Goal: Information Seeking & Learning: Learn about a topic

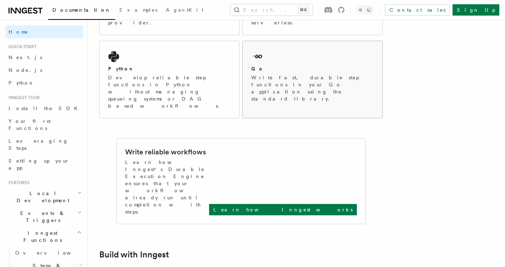
scroll to position [236, 0]
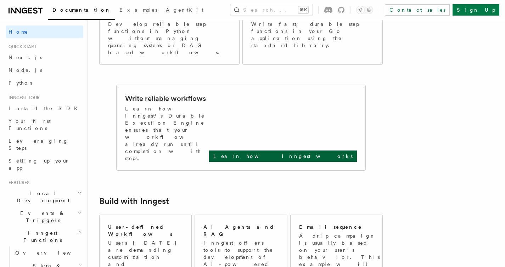
click at [327, 153] on p "Learn how Inngest works" at bounding box center [282, 156] width 139 height 7
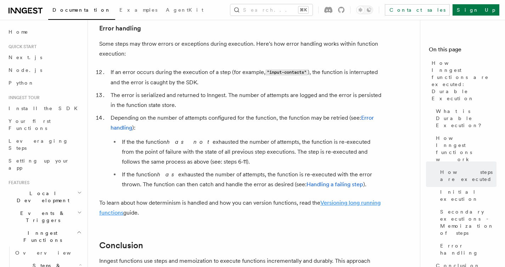
scroll to position [1167, 0]
click at [124, 198] on p "To learn about how determinism is handled and how you can version functions, re…" at bounding box center [240, 208] width 283 height 20
click at [122, 200] on link "Versioning long running functions" at bounding box center [239, 208] width 281 height 17
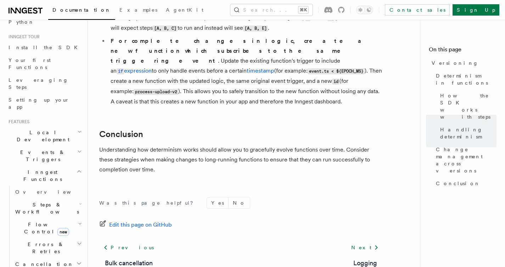
scroll to position [65, 0]
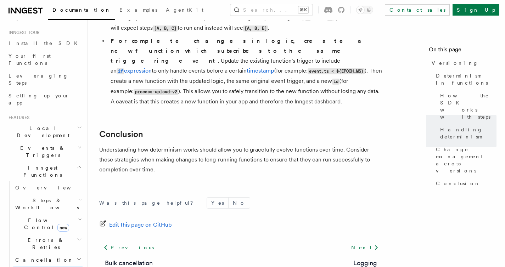
click at [44, 217] on span "Flow Control new" at bounding box center [45, 224] width 66 height 14
click at [37, 247] on link "Singleton new" at bounding box center [51, 254] width 64 height 14
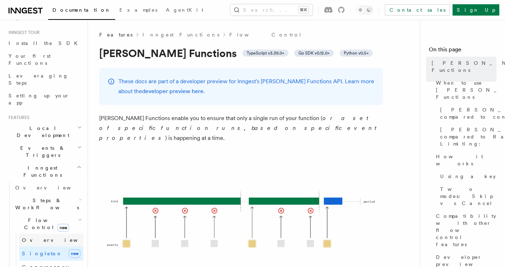
click at [39, 237] on span "Overview" at bounding box center [58, 240] width 73 height 7
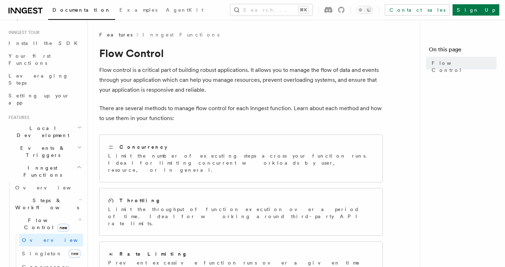
click at [42, 214] on h2 "Flow Control new" at bounding box center [47, 224] width 71 height 20
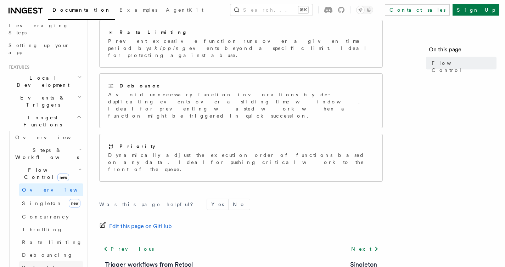
scroll to position [128, 0]
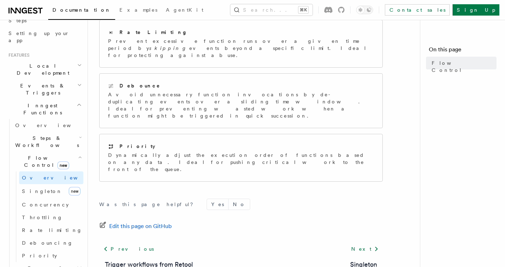
click at [47, 135] on span "Steps & Workflows" at bounding box center [45, 142] width 67 height 14
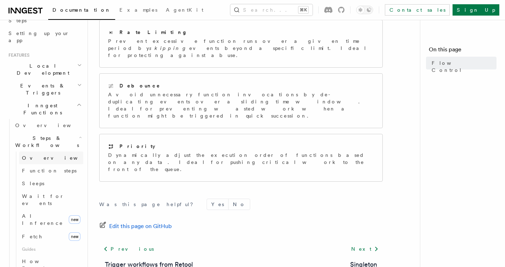
click at [45, 152] on link "Overview" at bounding box center [51, 158] width 64 height 13
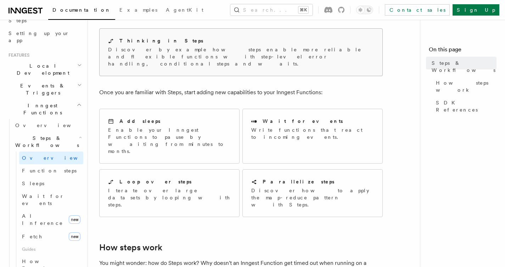
scroll to position [70, 0]
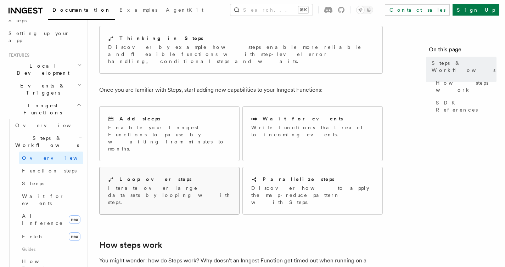
click at [195, 167] on div "Loop over steps Iterate over large datasets by looping with steps." at bounding box center [170, 190] width 140 height 47
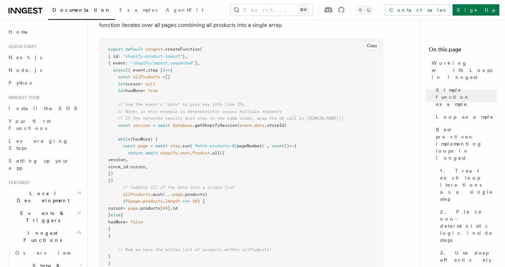
scroll to position [719, 0]
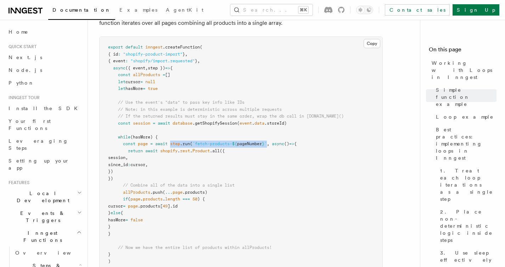
drag, startPoint x: 270, startPoint y: 143, endPoint x: 172, endPoint y: 147, distance: 98.2
click at [172, 147] on pre "export default inngest .createFunction ( { id : "shopify-product-import" } , { …" at bounding box center [241, 154] width 283 height 235
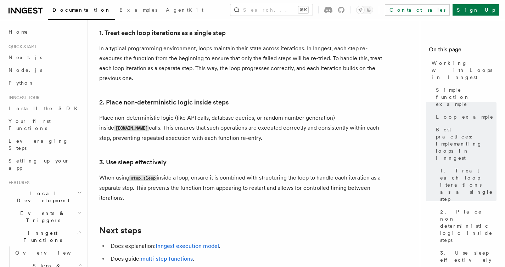
scroll to position [1234, 0]
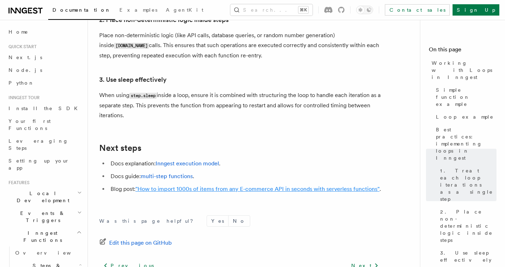
click at [191, 186] on link ""How to import 1000s of items from any E-commerce API in seconds with serverles…" at bounding box center [257, 189] width 244 height 7
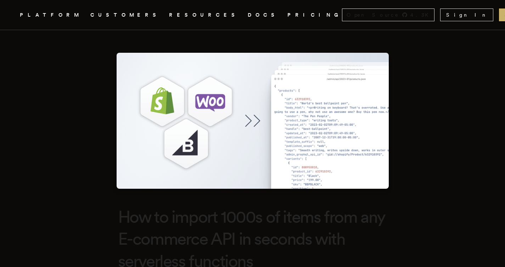
click at [299, 21] on nav "Inngest .cls-1 { fill: #FAFAF9; } PLATFORM CUSTOMERS RESOURCES DOCS PRICING Ope…" at bounding box center [252, 15] width 505 height 30
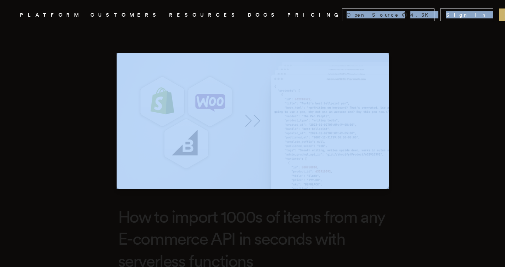
drag, startPoint x: 306, startPoint y: 14, endPoint x: 402, endPoint y: 39, distance: 98.6
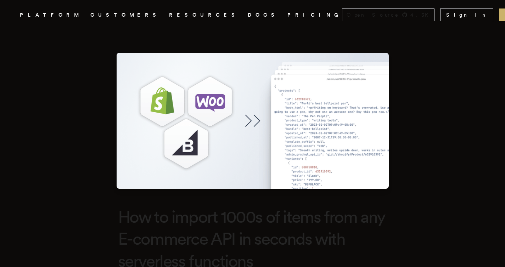
drag, startPoint x: 287, startPoint y: 15, endPoint x: 268, endPoint y: 15, distance: 18.4
click at [274, 16] on nav "Inngest .cls-1 { fill: #FAFAF9; } PLATFORM CUSTOMERS RESOURCES DOCS PRICING Ope…" at bounding box center [252, 15] width 505 height 30
drag, startPoint x: 266, startPoint y: 15, endPoint x: 361, endPoint y: 44, distance: 99.7
click at [355, 26] on nav "Inngest .cls-1 { fill: #FAFAF9; } PLATFORM CUSTOMERS RESOURCES DOCS PRICING Ope…" at bounding box center [252, 15] width 505 height 30
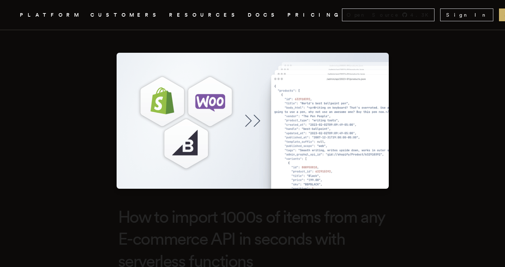
drag, startPoint x: 108, startPoint y: 28, endPoint x: 36, endPoint y: 6, distance: 75.0
click at [108, 28] on nav "Inngest .cls-1 { fill: #FAFAF9; } PLATFORM CUSTOMERS RESOURCES DOCS PRICING Ope…" at bounding box center [252, 15] width 505 height 30
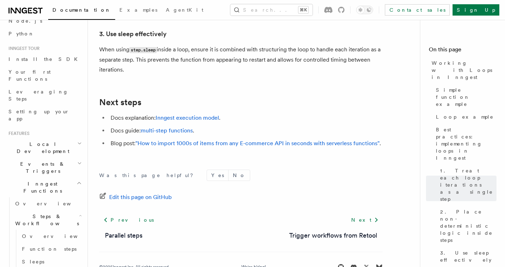
scroll to position [1280, 0]
click at [365, 11] on div "Toggle dark mode" at bounding box center [360, 10] width 9 height 9
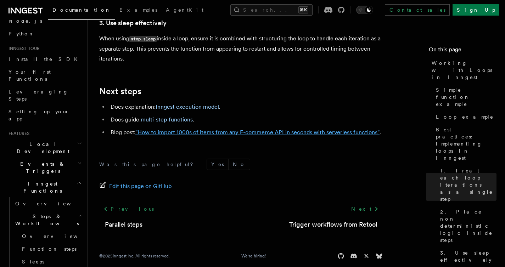
scroll to position [1290, 0]
click at [251, 130] on link ""How to import 1000s of items from any E-commerce API in seconds with serverles…" at bounding box center [257, 133] width 244 height 7
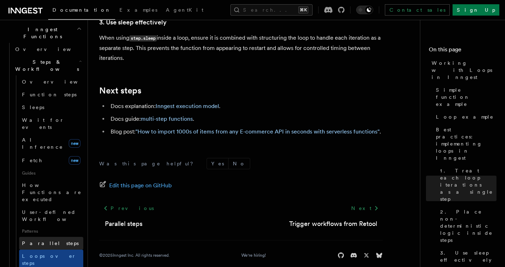
scroll to position [206, 0]
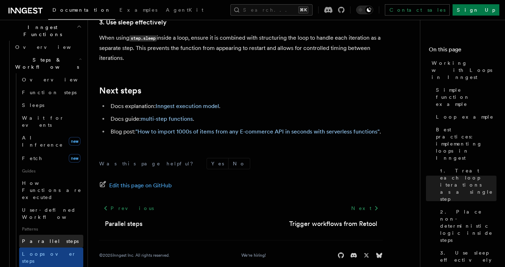
click at [50, 238] on span "Parallel steps" at bounding box center [50, 241] width 57 height 6
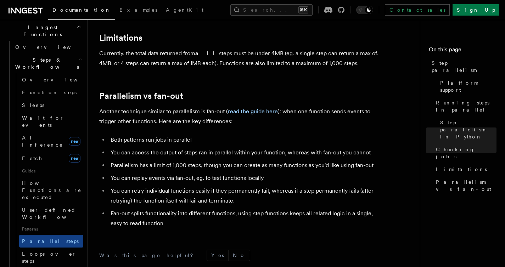
scroll to position [1244, 0]
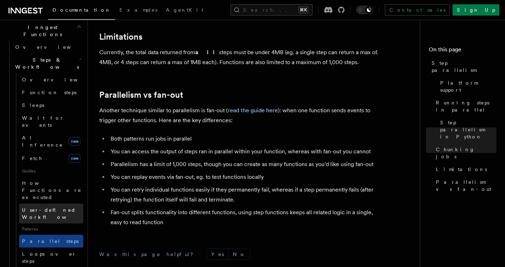
click at [69, 207] on span "User-defined Workflows" at bounding box center [54, 213] width 64 height 13
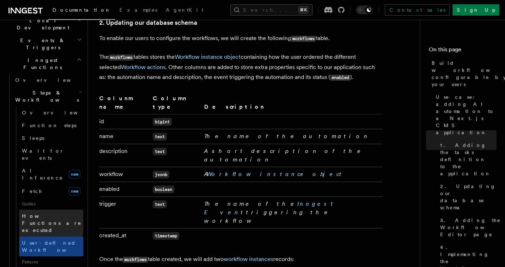
scroll to position [173, 0]
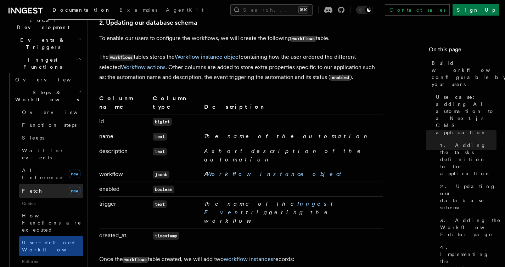
click at [49, 184] on link "Fetch new" at bounding box center [51, 191] width 64 height 14
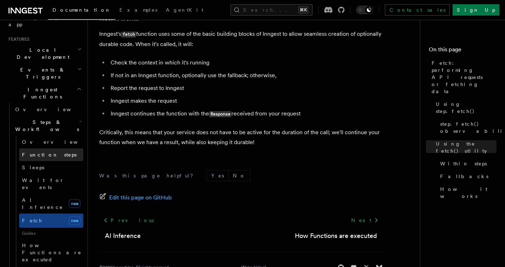
scroll to position [143, 0]
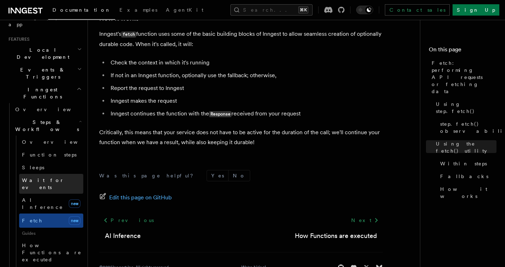
click at [56, 174] on link "Wait for events" at bounding box center [51, 184] width 64 height 20
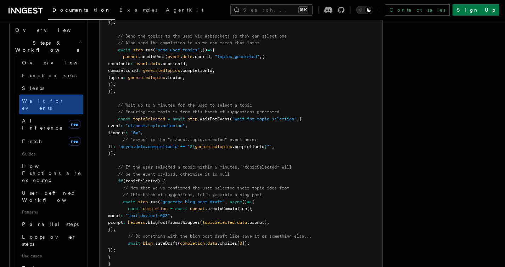
scroll to position [224, 0]
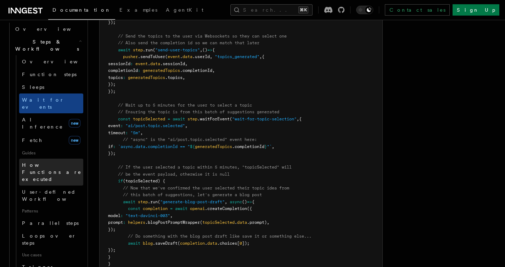
click at [58, 162] on span "How Functions are executed" at bounding box center [52, 172] width 60 height 20
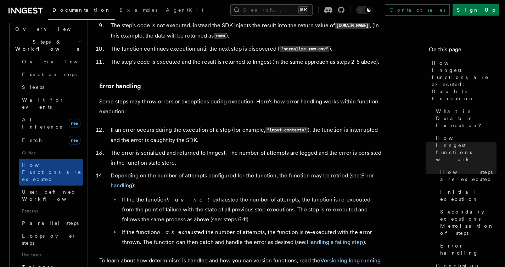
scroll to position [1113, 0]
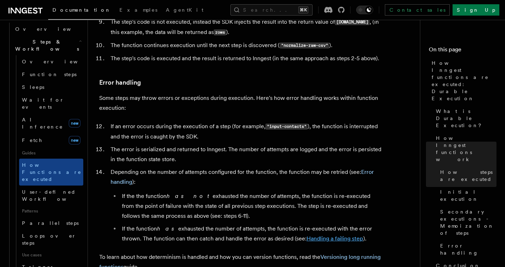
click at [306, 235] on link "Handling a failing step" at bounding box center [334, 238] width 57 height 7
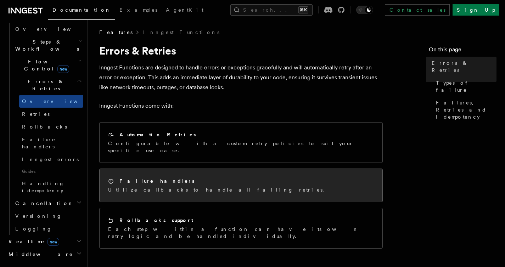
scroll to position [66, 0]
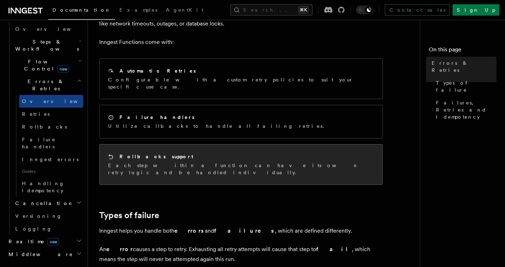
click at [184, 145] on div "Rollbacks support Each step within a function can have its own retry logic and …" at bounding box center [241, 165] width 283 height 40
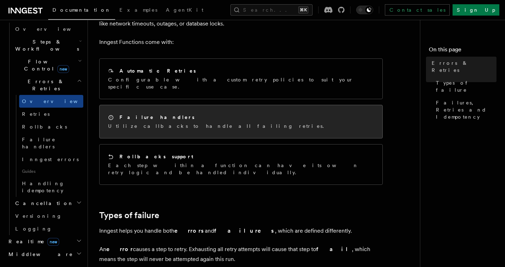
click at [219, 106] on div "Failure handlers Utilize callbacks to handle all failing retries." at bounding box center [241, 121] width 283 height 33
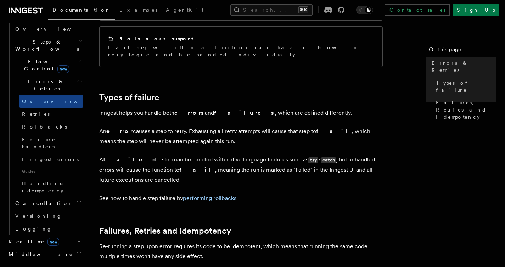
scroll to position [185, 0]
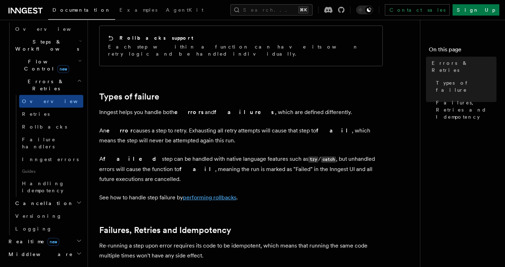
click at [213, 194] on link "performing rollbacks" at bounding box center [209, 197] width 53 height 7
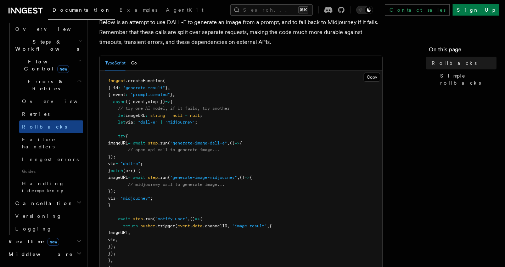
scroll to position [104, 0]
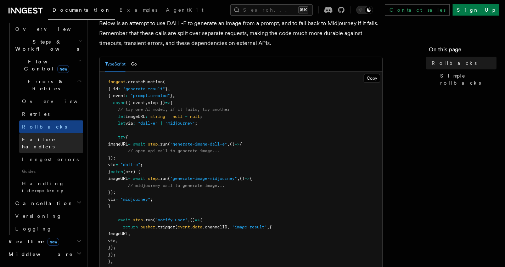
click at [50, 137] on span "Failure handlers" at bounding box center [39, 143] width 34 height 13
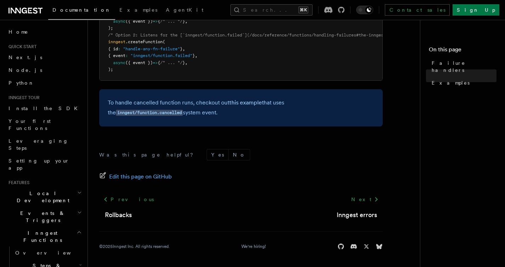
scroll to position [265, 0]
click at [65, 227] on h2 "Inngest Functions" at bounding box center [45, 237] width 78 height 20
click at [65, 207] on h2 "Events & Triggers" at bounding box center [45, 217] width 78 height 20
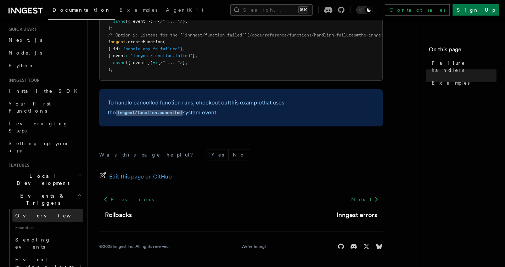
scroll to position [46, 0]
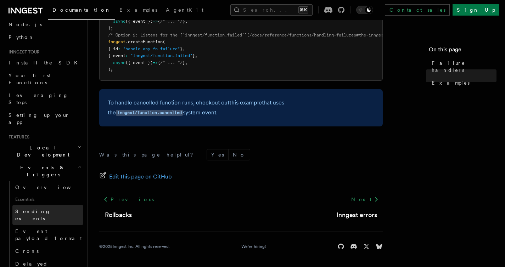
click at [54, 205] on link "Sending events" at bounding box center [47, 215] width 71 height 20
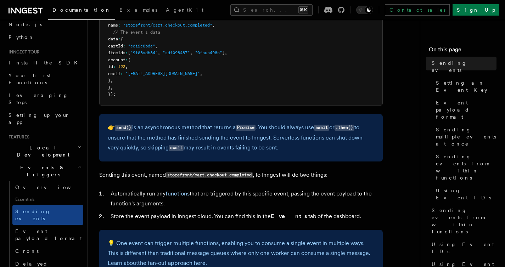
scroll to position [321, 0]
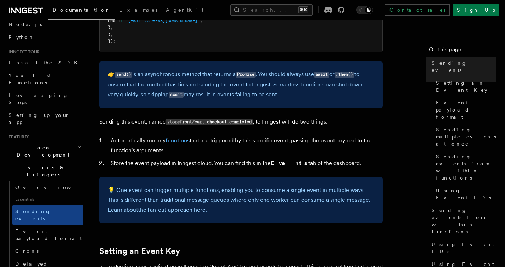
click at [181, 141] on link "functions" at bounding box center [177, 140] width 24 height 7
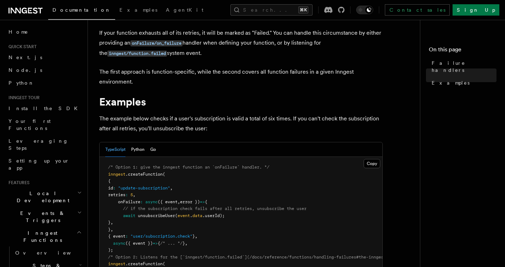
scroll to position [37, 0]
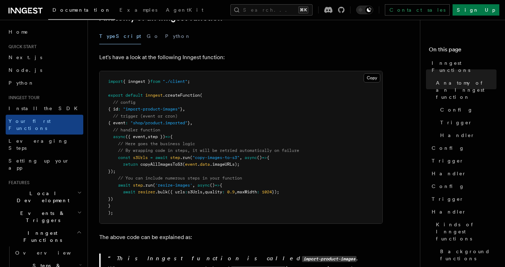
scroll to position [142, 0]
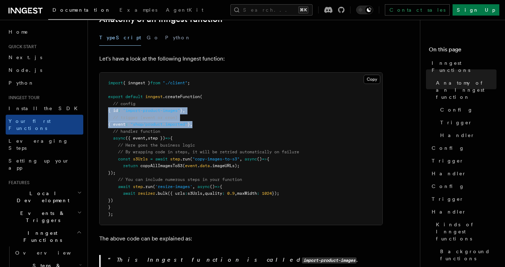
drag, startPoint x: 204, startPoint y: 114, endPoint x: 89, endPoint y: 100, distance: 115.9
click at [182, 108] on span "}" at bounding box center [181, 110] width 2 height 5
drag, startPoint x: 183, startPoint y: 101, endPoint x: 107, endPoint y: 99, distance: 75.8
click at [107, 99] on pre "import { inngest } from "./client" ; export default inngest .createFunction ( /…" at bounding box center [241, 149] width 283 height 152
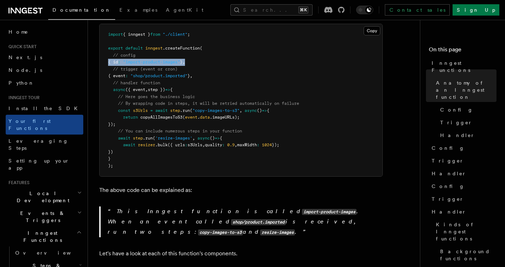
scroll to position [192, 0]
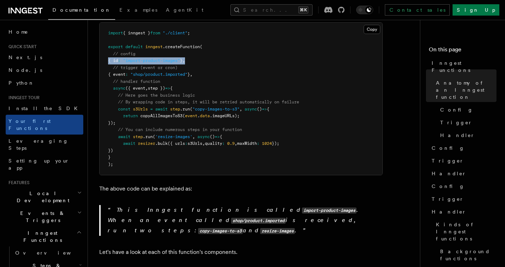
click at [219, 54] on pre "import { inngest } from "./client" ; export default inngest .createFunction ( /…" at bounding box center [241, 99] width 283 height 152
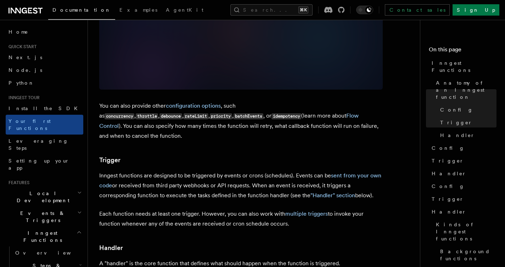
scroll to position [609, 0]
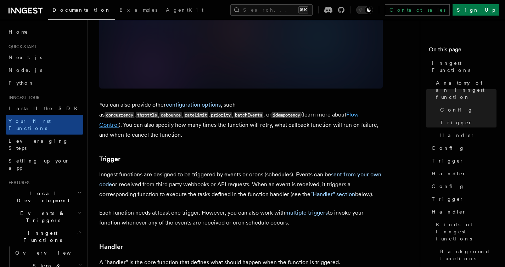
click at [240, 111] on link "Flow Control" at bounding box center [228, 119] width 259 height 17
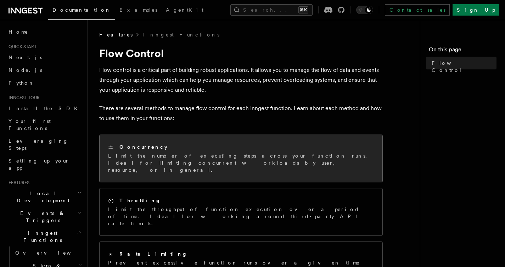
click at [228, 150] on div "Concurrency" at bounding box center [241, 146] width 266 height 7
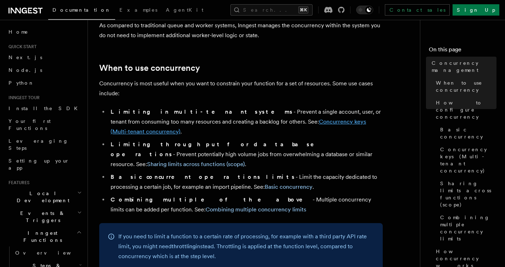
scroll to position [121, 0]
click at [220, 161] on link "Sharing limits across functions (scope)" at bounding box center [196, 164] width 98 height 7
